Goal: Transaction & Acquisition: Obtain resource

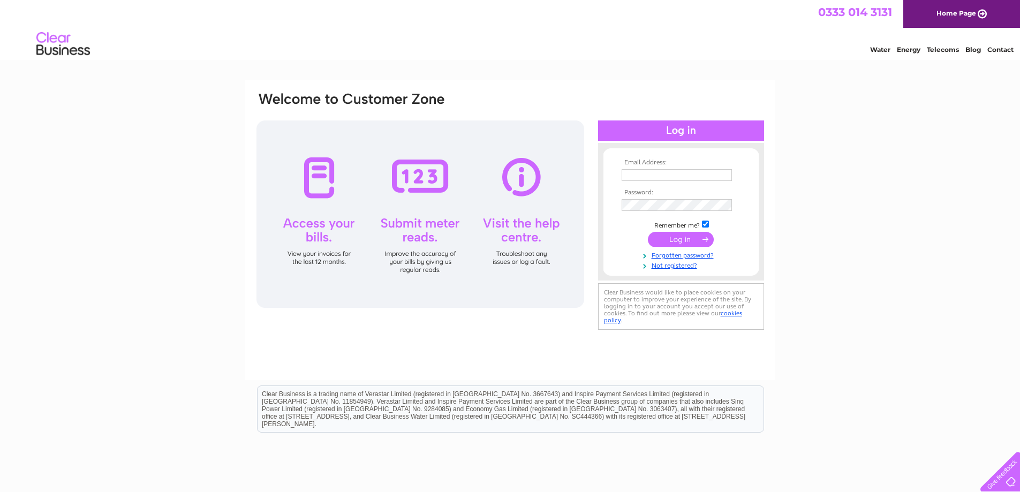
type input "[EMAIL_ADDRESS][DOMAIN_NAME]"
click at [689, 238] on input "submit" at bounding box center [681, 239] width 66 height 15
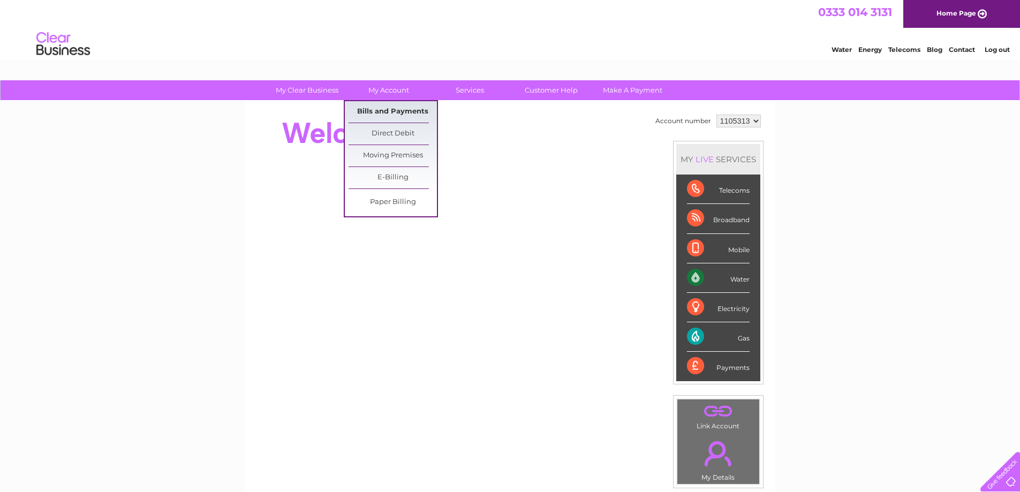
click at [389, 112] on link "Bills and Payments" at bounding box center [393, 111] width 88 height 21
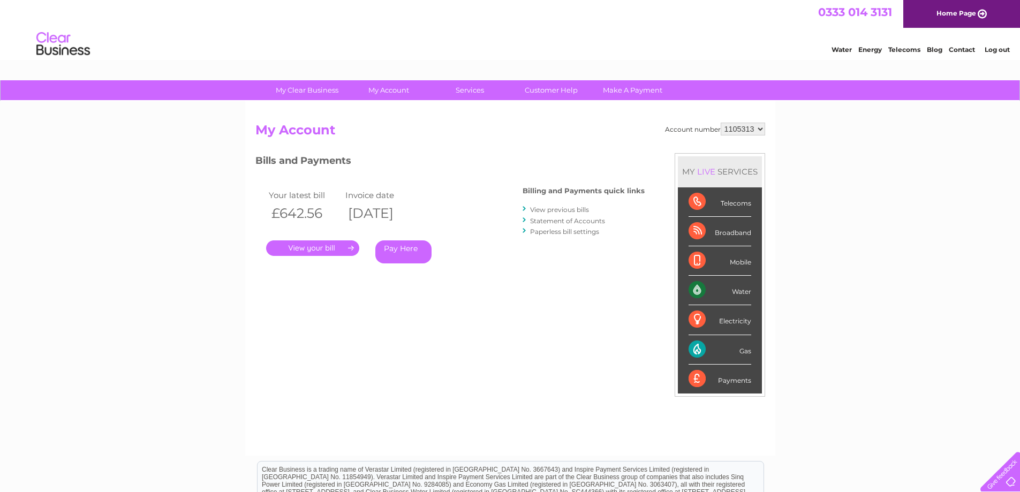
click at [313, 247] on link "." at bounding box center [312, 248] width 93 height 16
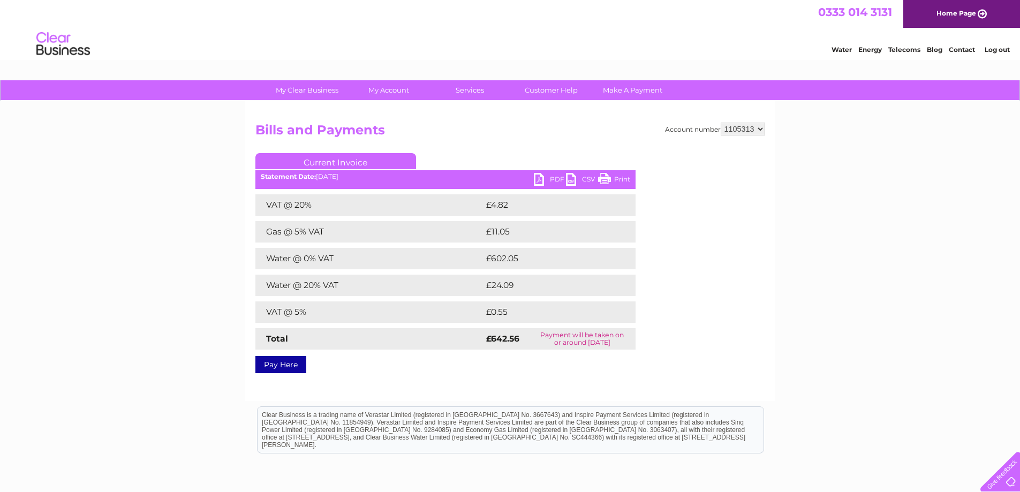
click at [537, 178] on link "PDF" at bounding box center [550, 181] width 32 height 16
